Goal: Book appointment/travel/reservation

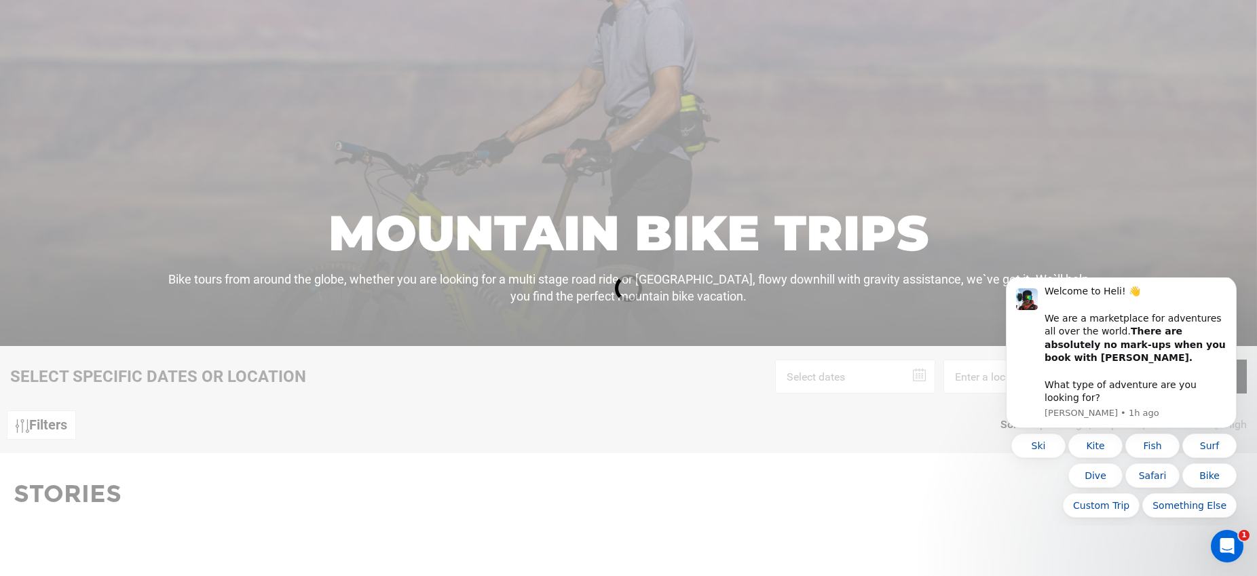
scroll to position [374, 0]
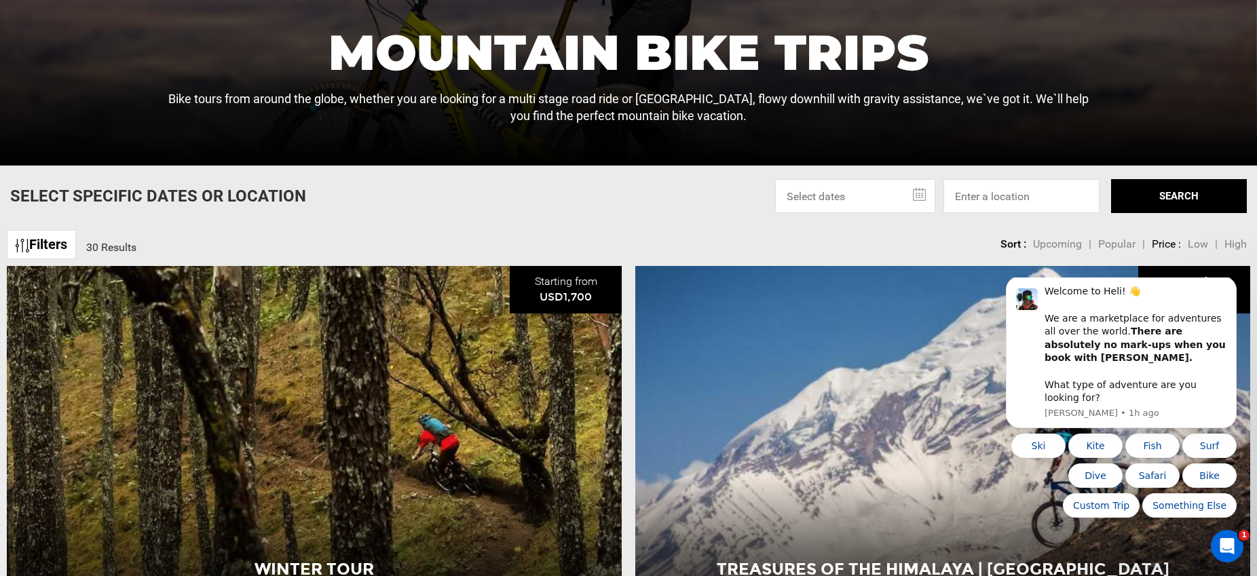
scroll to position [441, 0]
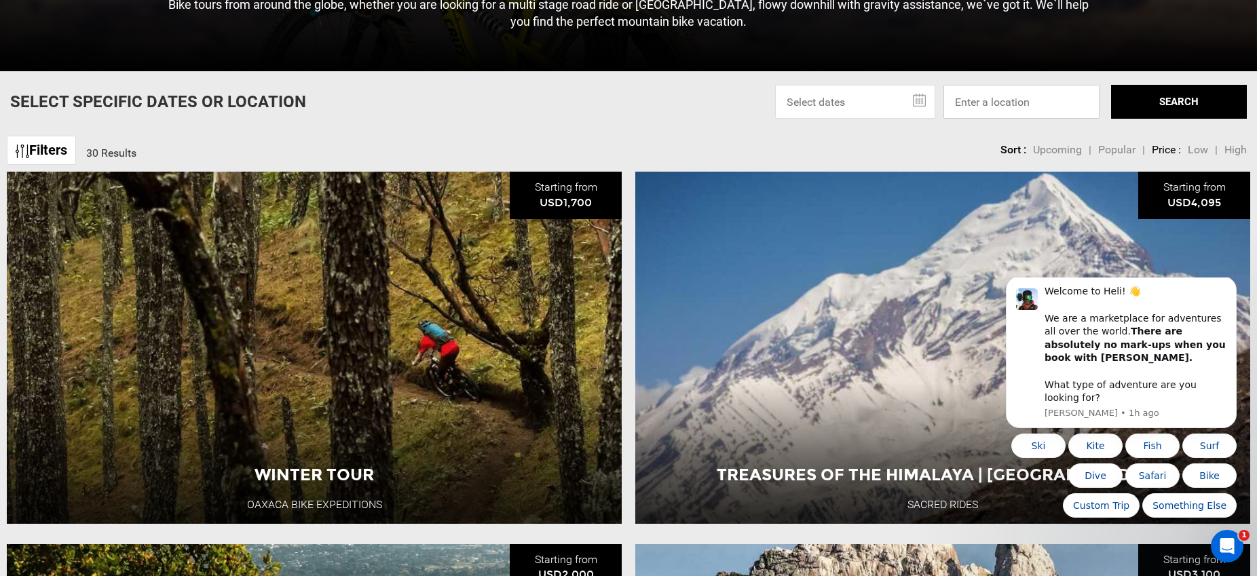
click at [1002, 107] on input at bounding box center [1022, 102] width 156 height 34
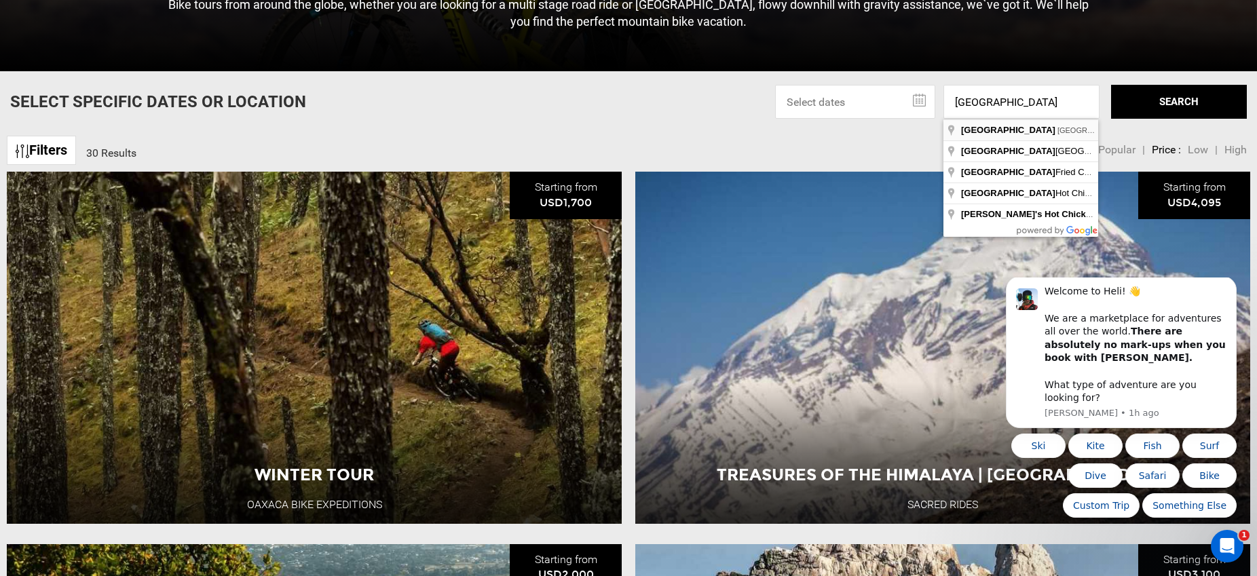
type input "[GEOGRAPHIC_DATA], [GEOGRAPHIC_DATA], [GEOGRAPHIC_DATA]"
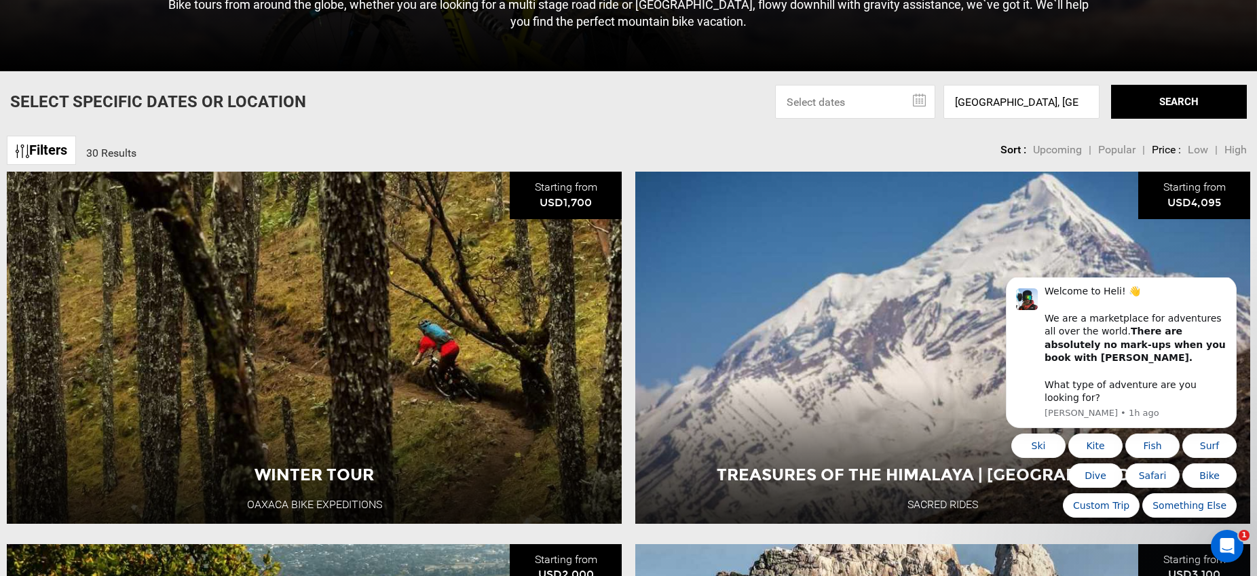
click at [1152, 109] on button "SEARCH" at bounding box center [1179, 102] width 136 height 34
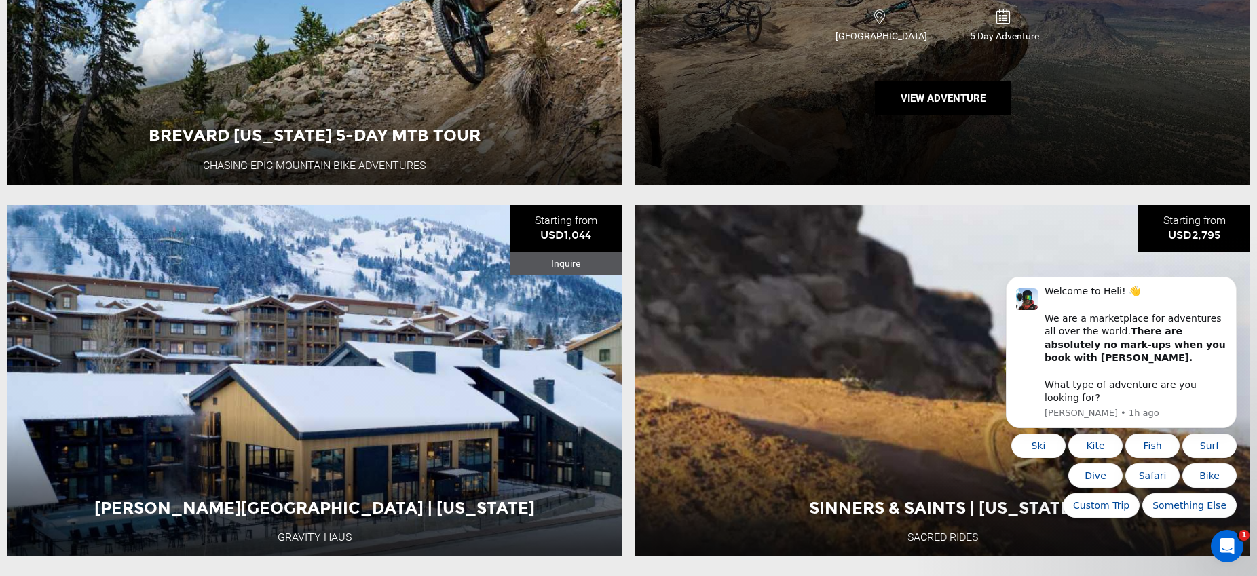
scroll to position [1378, 0]
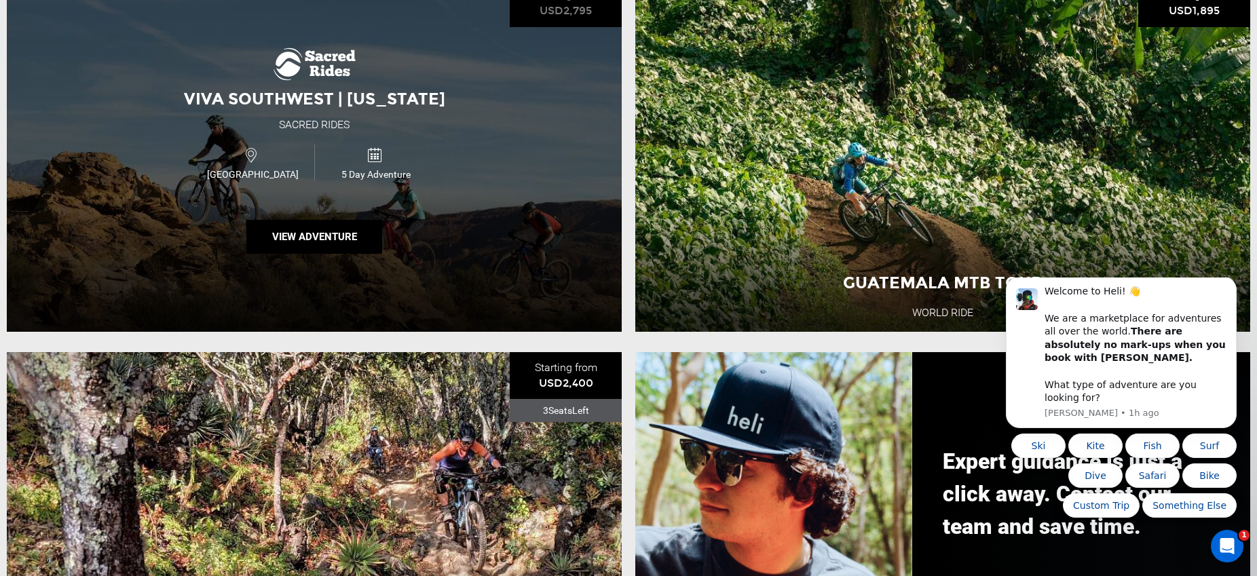
scroll to position [441, 0]
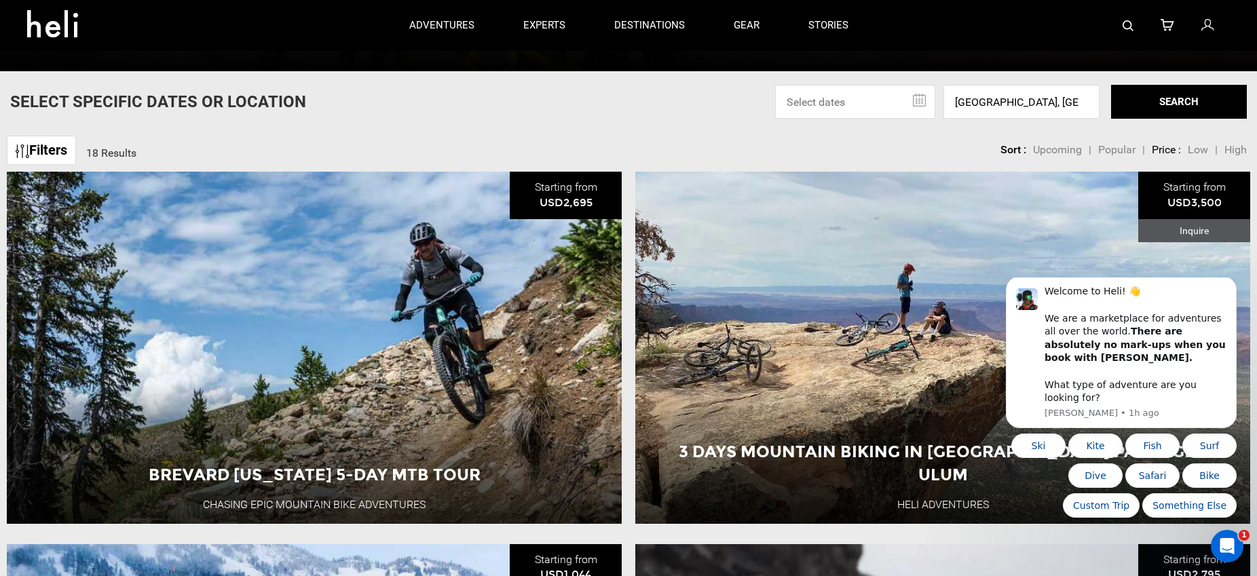
click at [917, 98] on input "text" at bounding box center [855, 102] width 160 height 34
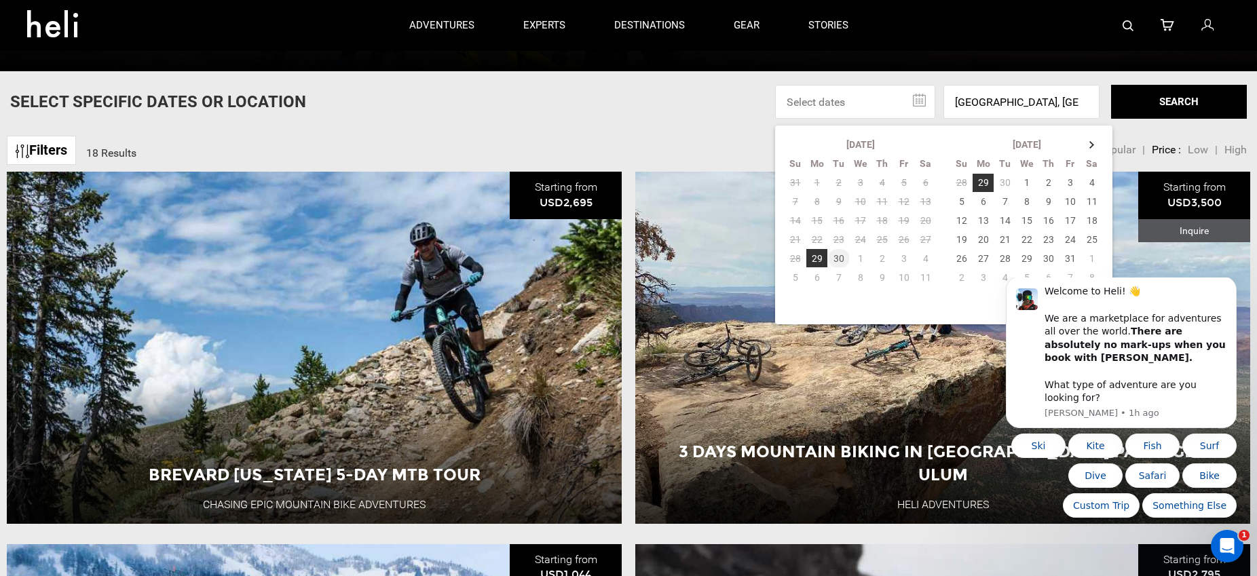
click at [836, 255] on td "30" at bounding box center [839, 258] width 22 height 19
click at [1200, 109] on button "SEARCH" at bounding box center [1179, 102] width 136 height 34
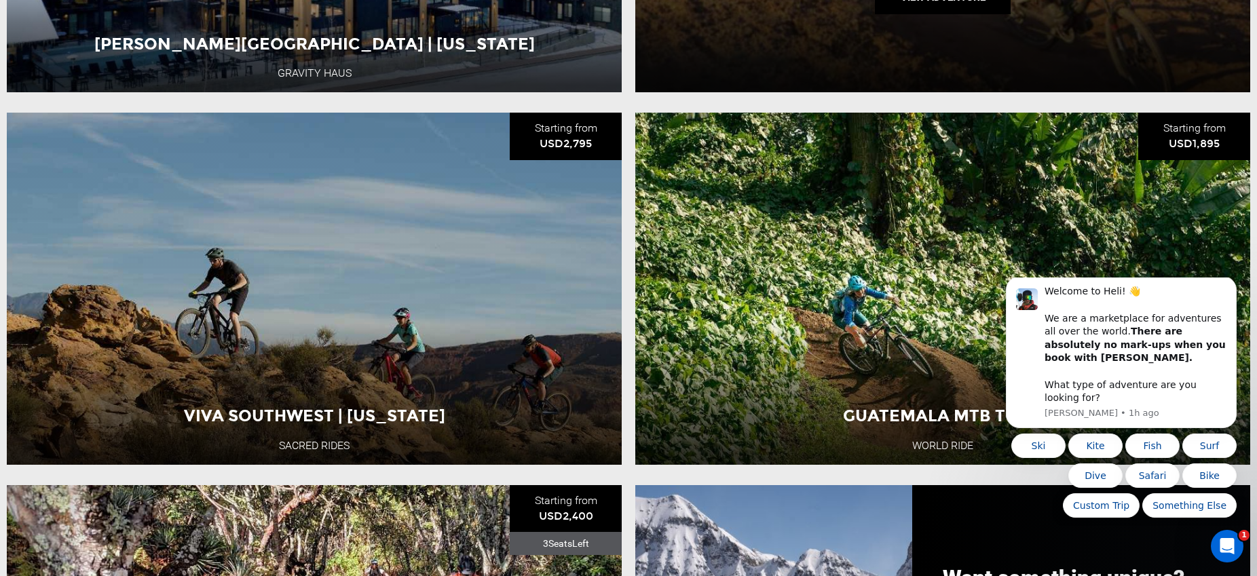
scroll to position [1253, 0]
